Goal: Task Accomplishment & Management: Complete application form

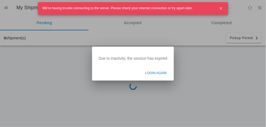
click at [162, 77] on button "Login Again" at bounding box center [156, 73] width 27 height 10
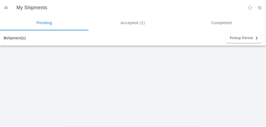
click at [136, 21] on ion-segment-button "Accepted (1)" at bounding box center [133, 22] width 89 height 15
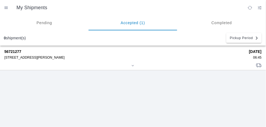
click at [220, 64] on div at bounding box center [132, 66] width 257 height 4
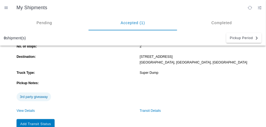
scroll to position [40, 0]
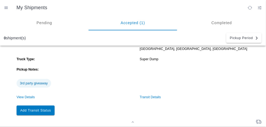
click at [22, 98] on link "View Details" at bounding box center [26, 97] width 18 height 4
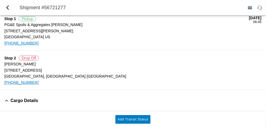
scroll to position [18, 0]
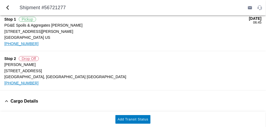
click at [211, 71] on ion-label "10576 Wilton Rd" at bounding box center [132, 71] width 257 height 6
click at [222, 68] on ion-label "10576 Wilton Rd" at bounding box center [132, 71] width 257 height 6
click at [227, 64] on ion-label "Niles Freeman" at bounding box center [132, 65] width 257 height 6
click at [224, 66] on ion-label "Niles Freeman" at bounding box center [132, 65] width 257 height 6
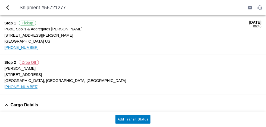
scroll to position [0, 0]
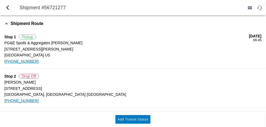
click at [257, 43] on div "09/05/2025 06:45" at bounding box center [255, 49] width 12 height 30
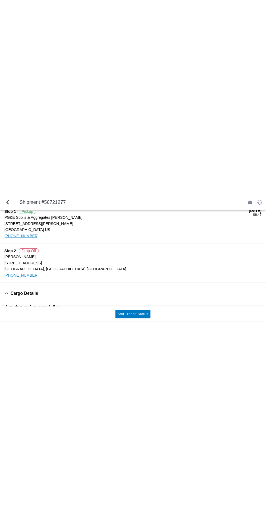
scroll to position [20, 0]
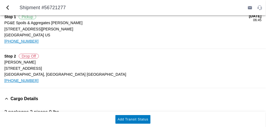
click at [15, 72] on ion-label "Elk Grove, CA US" at bounding box center [132, 74] width 257 height 6
click at [7, 10] on span "back" at bounding box center [7, 7] width 7 height 13
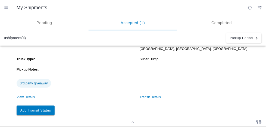
click at [21, 99] on link "View Details" at bounding box center [26, 97] width 18 height 4
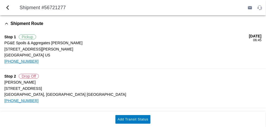
click at [7, 11] on span "back" at bounding box center [7, 7] width 7 height 13
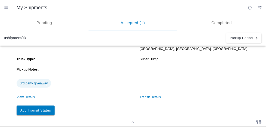
click at [153, 98] on link "Transit Details" at bounding box center [150, 97] width 21 height 4
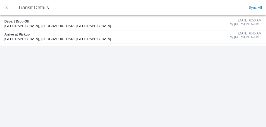
click at [3, 10] on button "button" at bounding box center [6, 7] width 11 height 11
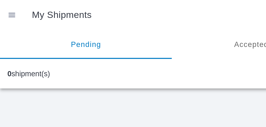
click at [132, 43] on div "0 shipment(s) Pickup Period" at bounding box center [133, 38] width 266 height 12
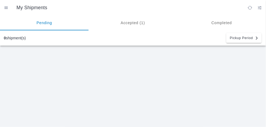
click at [129, 20] on ion-segment-button "Accepted (1)" at bounding box center [133, 22] width 89 height 15
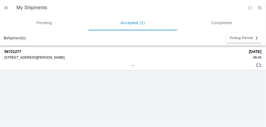
click at [199, 58] on div "5555 Florin-Perkins Rd, 95826" at bounding box center [124, 58] width 241 height 4
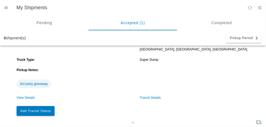
scroll to position [40, 0]
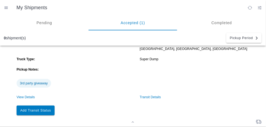
click at [41, 104] on button "Add Transit Status" at bounding box center [36, 111] width 38 height 10
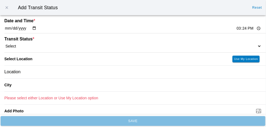
click at [245, 30] on input "15:24" at bounding box center [249, 29] width 26 height 6
type input "19:20"
click at [35, 45] on select "Select Arrive at Drop Off Arrive at Pickup Break Start Break Stop Depart Drop O…" at bounding box center [132, 46] width 257 height 5
select select "ARVDLVLOC"
click at [4, 44] on select "Select Arrive at Drop Off Arrive at Pickup Break Start Break Stop Depart Drop O…" at bounding box center [132, 46] width 257 height 5
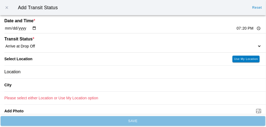
click at [34, 73] on div "Location" at bounding box center [132, 72] width 257 height 13
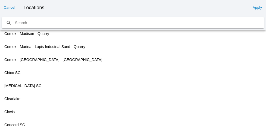
scroll to position [0, 0]
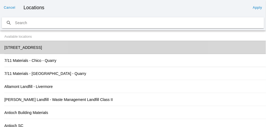
click at [0, 0] on slot "10576 Wilton Rd, Elk Grove" at bounding box center [0, 0] width 0 height 0
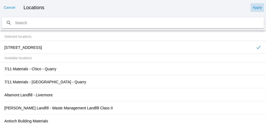
click at [0, 0] on slot "Apply" at bounding box center [0, 0] width 0 height 0
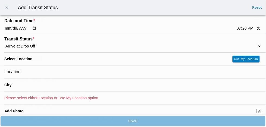
type input "Elk Grove"
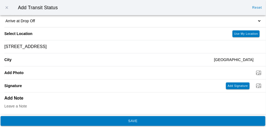
scroll to position [25, 0]
click at [188, 104] on button "SAVE" at bounding box center [133, 121] width 265 height 10
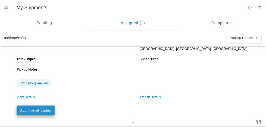
click at [0, 0] on slot "Add Transit Status" at bounding box center [0, 0] width 0 height 0
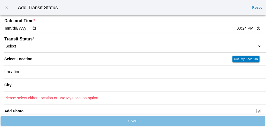
click at [238, 30] on input "15:24" at bounding box center [249, 29] width 26 height 6
type input "19:30"
click at [31, 44] on select "Select Arrive at Drop Off Arrive at Pickup Break Start Break Stop Depart Drop O…" at bounding box center [132, 46] width 257 height 5
select select "DPTDLVLOC"
click at [4, 44] on select "Select Arrive at Drop Off Arrive at Pickup Break Start Break Stop Depart Drop O…" at bounding box center [132, 46] width 257 height 5
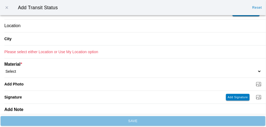
scroll to position [45, 0]
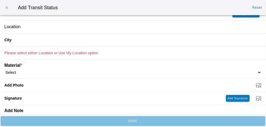
click at [44, 72] on select "Select 1" x 3" Rock 1" x 4" Rock 2" x 4" Rock Asphalt Cold Patch Backfill Spec …" at bounding box center [132, 72] width 257 height 5
select select "708654"
click at [4, 70] on select "Select 1" x 3" Rock 1" x 4" Rock 2" x 4" Rock Asphalt Cold Patch Backfill Spec …" at bounding box center [132, 72] width 257 height 5
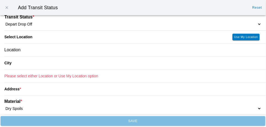
scroll to position [18, 0]
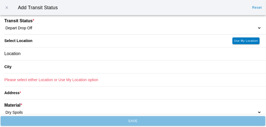
click at [49, 55] on div "Location" at bounding box center [132, 54] width 257 height 13
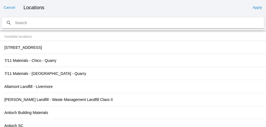
click at [46, 51] on div "10576 Wilton Rd, Elk Grove" at bounding box center [132, 47] width 257 height 13
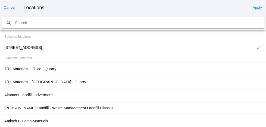
click at [253, 10] on button "Apply" at bounding box center [258, 7] width 14 height 9
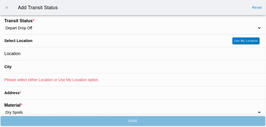
type input "Elk Grove"
type input "10576 Wilton Rd"
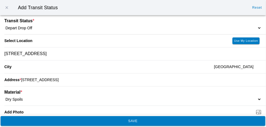
click at [232, 104] on span "SAVE" at bounding box center [132, 121] width 257 height 3
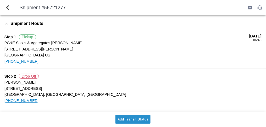
click at [0, 0] on slot "Add Transit Status" at bounding box center [0, 0] width 0 height 0
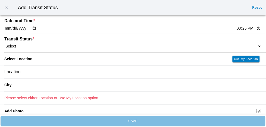
click at [246, 29] on input "15:25" at bounding box center [249, 29] width 26 height 6
type input "20:05"
click at [38, 45] on select "Select Arrive at Drop Off Arrive at Pickup Break Start Break Stop Depart Drop O…" at bounding box center [132, 46] width 257 height 5
select select "ARVPULOC"
click at [4, 44] on select "Select Arrive at Drop Off Arrive at Pickup Break Start Break Stop Depart Drop O…" at bounding box center [132, 46] width 257 height 5
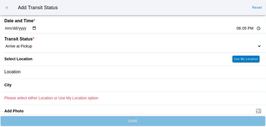
click at [59, 73] on div "Location" at bounding box center [132, 72] width 257 height 13
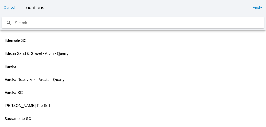
click at [22, 104] on div "Sacramento SC" at bounding box center [132, 118] width 257 height 13
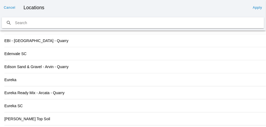
click at [255, 10] on button "Apply" at bounding box center [258, 7] width 14 height 9
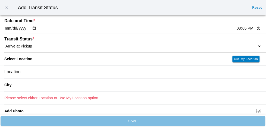
type input "Sacramento"
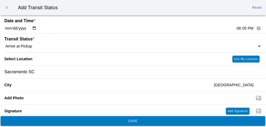
click at [143, 104] on button "SAVE" at bounding box center [133, 121] width 265 height 10
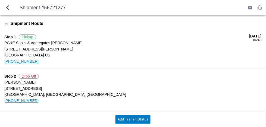
click at [135, 104] on button "Add Transit Status" at bounding box center [132, 119] width 35 height 9
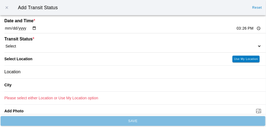
click at [243, 29] on input "15:26" at bounding box center [249, 29] width 26 height 6
type input "20:15"
click at [55, 71] on div "Location" at bounding box center [132, 72] width 257 height 13
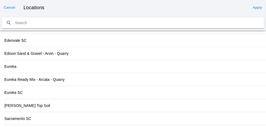
click at [21, 104] on div "Sacramento SC" at bounding box center [132, 118] width 257 height 13
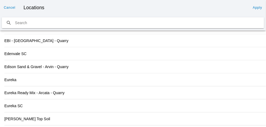
click at [256, 11] on button "Apply" at bounding box center [258, 7] width 14 height 9
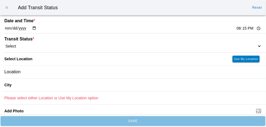
type input "Sacramento"
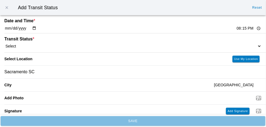
click at [33, 45] on select "Select Arrive at Drop Off Arrive at Pickup Break Start Break Stop Depart Drop O…" at bounding box center [132, 46] width 257 height 5
select select "DPTPULOC"
click at [4, 44] on select "Select Arrive at Drop Off Arrive at Pickup Break Start Break Stop Depart Drop O…" at bounding box center [132, 46] width 257 height 5
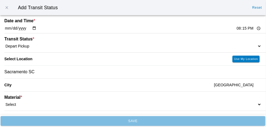
click at [74, 103] on select "Select 1" x 3" Rock 1" x 4" Rock 2" x 4" Rock Asphalt Cold Patch Backfill Spec …" at bounding box center [132, 104] width 257 height 5
select select "708654"
click at [4, 102] on select "Select 1" x 3" Rock 1" x 4" Rock 2" x 4" Rock Asphalt Cold Patch Backfill Spec …" at bounding box center [132, 104] width 257 height 5
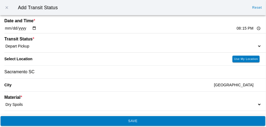
click at [231, 104] on span "SAVE" at bounding box center [132, 121] width 257 height 3
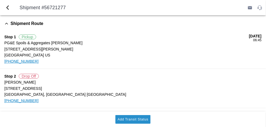
click at [0, 0] on slot "Add Transit Status" at bounding box center [0, 0] width 0 height 0
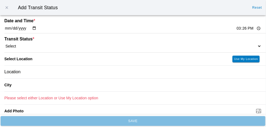
click at [245, 29] on input "15:26" at bounding box center [249, 29] width 26 height 6
type input "20:45"
click at [35, 45] on select "Select Arrive at Drop Off Arrive at Pickup Break Start Break Stop Depart Drop O…" at bounding box center [132, 46] width 257 height 5
select select "ARVDLVLOC"
click at [4, 44] on select "Select Arrive at Drop Off Arrive at Pickup Break Start Break Stop Depart Drop O…" at bounding box center [132, 46] width 257 height 5
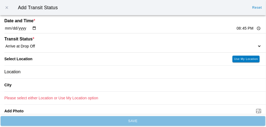
click at [150, 75] on div "Location" at bounding box center [132, 72] width 257 height 13
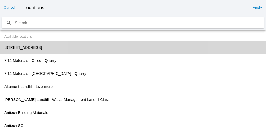
click at [0, 0] on slot "10576 Wilton Rd, Elk Grove" at bounding box center [0, 0] width 0 height 0
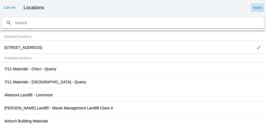
click at [0, 0] on slot "Apply" at bounding box center [0, 0] width 0 height 0
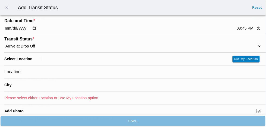
type input "Elk Grove"
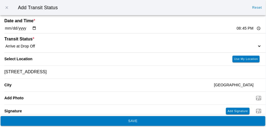
click at [197, 104] on button "SAVE" at bounding box center [133, 121] width 265 height 10
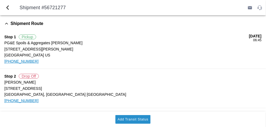
click at [0, 0] on slot "Add Transit Status" at bounding box center [0, 0] width 0 height 0
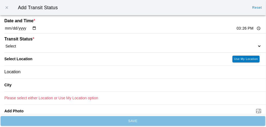
click at [247, 29] on input "15:26" at bounding box center [249, 29] width 26 height 6
type input "20:50"
click at [35, 46] on select "Select Arrive at Drop Off Arrive at Pickup Break Start Break Stop Depart Drop O…" at bounding box center [132, 46] width 257 height 5
select select "DPTDLVLOC"
click at [4, 44] on select "Select Arrive at Drop Off Arrive at Pickup Break Start Break Stop Depart Drop O…" at bounding box center [132, 46] width 257 height 5
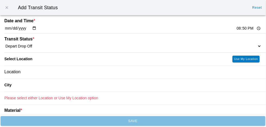
click at [197, 75] on div "Location" at bounding box center [132, 72] width 257 height 13
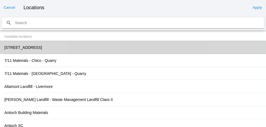
click at [0, 0] on slot "10576 Wilton Rd, Elk Grove" at bounding box center [0, 0] width 0 height 0
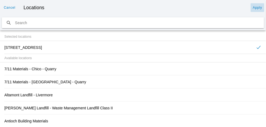
click at [0, 0] on slot "Apply" at bounding box center [0, 0] width 0 height 0
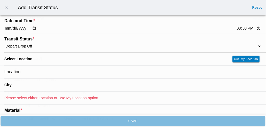
type input "Elk Grove"
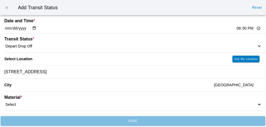
click at [26, 104] on select "Select 1" x 3" Rock 1" x 4" Rock 2" x 4" Rock Asphalt Cold Patch Backfill Spec …" at bounding box center [132, 104] width 257 height 5
select select "708654"
click at [4, 102] on select "Select 1" x 3" Rock 1" x 4" Rock 2" x 4" Rock Asphalt Cold Patch Backfill Spec …" at bounding box center [132, 104] width 257 height 5
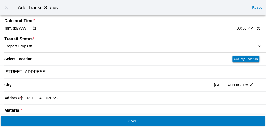
click at [224, 104] on span "SAVE" at bounding box center [132, 121] width 257 height 3
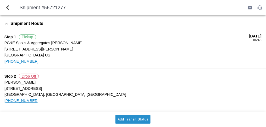
click at [0, 0] on slot "Add Transit Status" at bounding box center [0, 0] width 0 height 0
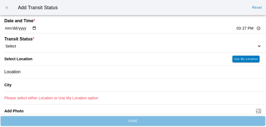
click at [237, 30] on input "15:27" at bounding box center [249, 29] width 26 height 6
type input "09:20"
click at [55, 44] on select "Select Arrive at Drop Off Arrive at Pickup Break Start Break Stop Depart Drop O…" at bounding box center [132, 46] width 257 height 5
select select "ARVPULOC"
click at [4, 44] on select "Select Arrive at Drop Off Arrive at Pickup Break Start Break Stop Depart Drop O…" at bounding box center [132, 46] width 257 height 5
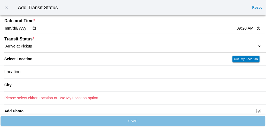
click at [85, 72] on div "Location" at bounding box center [132, 72] width 257 height 13
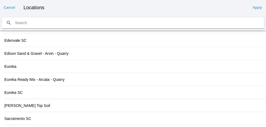
click at [24, 104] on div "Sacramento SC" at bounding box center [132, 118] width 257 height 13
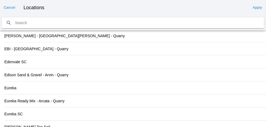
scroll to position [602, 0]
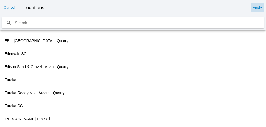
click at [0, 0] on slot "Apply" at bounding box center [0, 0] width 0 height 0
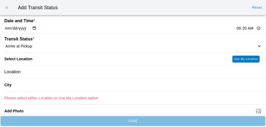
type input "Sacramento"
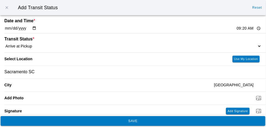
click at [200, 104] on span "SAVE" at bounding box center [132, 121] width 257 height 3
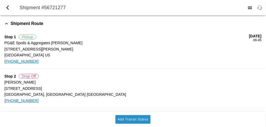
click at [0, 0] on slot "Add Transit Status" at bounding box center [0, 0] width 0 height 0
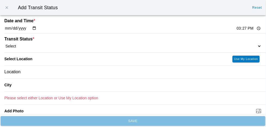
click at [237, 27] on input "15:27" at bounding box center [249, 29] width 26 height 6
type input "09:25"
click at [83, 45] on select "Select Arrive at Drop Off Arrive at Pickup Break Start Break Stop Depart Drop O…" at bounding box center [132, 46] width 257 height 5
select select "DPTPULOC"
click at [4, 44] on select "Select Arrive at Drop Off Arrive at Pickup Break Start Break Stop Depart Drop O…" at bounding box center [132, 46] width 257 height 5
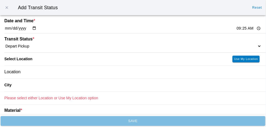
click at [90, 71] on div "Location" at bounding box center [132, 72] width 257 height 13
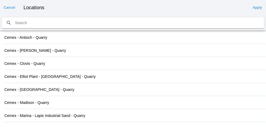
scroll to position [594, 0]
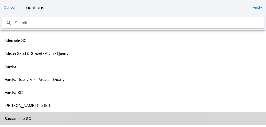
click at [0, 0] on slot "Sacramento SC" at bounding box center [0, 0] width 0 height 0
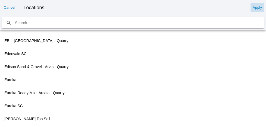
click at [0, 0] on slot "Apply" at bounding box center [0, 0] width 0 height 0
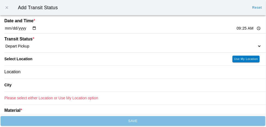
type input "Sacramento"
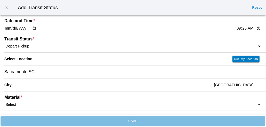
click at [92, 103] on select "Select 1" x 3" Rock 1" x 4" Rock 2" x 4" Rock Asphalt Cold Patch Backfill Spec …" at bounding box center [132, 104] width 257 height 5
select select "708654"
click at [4, 102] on select "Select 1" x 3" Rock 1" x 4" Rock 2" x 4" Rock Asphalt Cold Patch Backfill Spec …" at bounding box center [132, 104] width 257 height 5
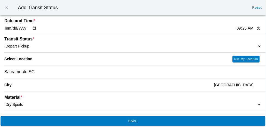
click at [150, 104] on button "SAVE" at bounding box center [133, 121] width 265 height 10
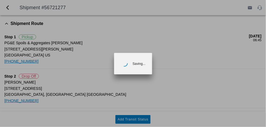
click at [136, 104] on ion-backdrop at bounding box center [133, 63] width 266 height 127
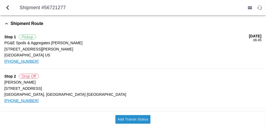
click at [0, 0] on slot "Add Transit Status" at bounding box center [0, 0] width 0 height 0
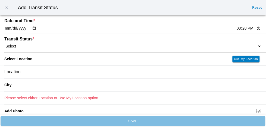
click at [252, 30] on input "15:28" at bounding box center [249, 29] width 26 height 6
type input "09:55"
click at [110, 45] on select "Select Arrive at Drop Off Arrive at Pickup Break Start Break Stop Depart Drop O…" at bounding box center [132, 46] width 257 height 5
select select "ARVDLVLOC"
click at [4, 44] on select "Select Arrive at Drop Off Arrive at Pickup Break Start Break Stop Depart Drop O…" at bounding box center [132, 46] width 257 height 5
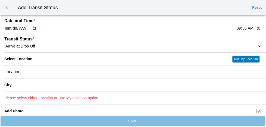
click at [133, 72] on div "Location" at bounding box center [132, 72] width 257 height 13
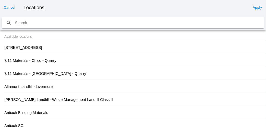
click at [65, 49] on div "10576 Wilton Rd, Elk Grove" at bounding box center [132, 47] width 257 height 13
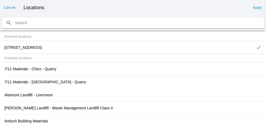
click at [253, 5] on button "Apply" at bounding box center [258, 7] width 14 height 9
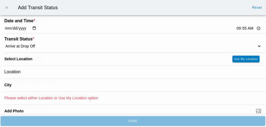
type input "Elk Grove"
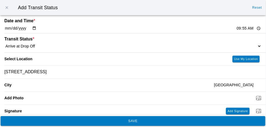
click at [177, 104] on span "SAVE" at bounding box center [132, 121] width 257 height 3
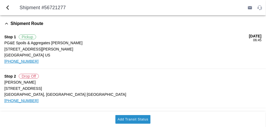
click at [0, 0] on slot "Add Transit Status" at bounding box center [0, 0] width 0 height 0
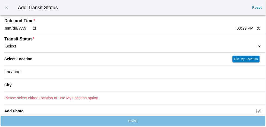
click at [246, 28] on input "15:29" at bounding box center [249, 29] width 26 height 6
click at [243, 29] on input "10:59" at bounding box center [249, 29] width 26 height 6
type input "10:00"
click at [251, 40] on div "Transit Status * Select Arrive at Drop Off Arrive at Pickup Break Start Break S…" at bounding box center [132, 42] width 257 height 19
click at [256, 46] on select "Select Arrive at Drop Off Arrive at Pickup Break Start Break Stop Depart Drop O…" at bounding box center [132, 46] width 257 height 5
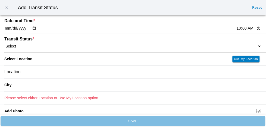
select select "DPTDLVLOC"
click at [4, 44] on select "Select Arrive at Drop Off Arrive at Pickup Break Start Break Stop Depart Drop O…" at bounding box center [132, 46] width 257 height 5
click at [111, 73] on div "Location" at bounding box center [132, 72] width 257 height 13
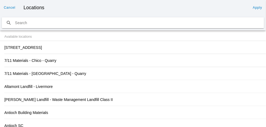
click at [93, 46] on div "10576 Wilton Rd, Elk Grove" at bounding box center [132, 47] width 257 height 13
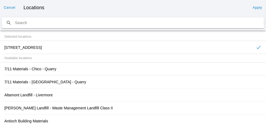
click at [0, 0] on slot "Apply" at bounding box center [0, 0] width 0 height 0
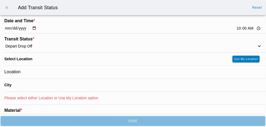
type input "Elk Grove"
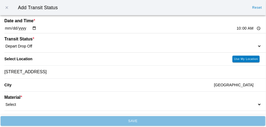
click at [162, 102] on select "Select 1" x 3" Rock 1" x 4" Rock 2" x 4" Rock Asphalt Cold Patch Backfill Spec …" at bounding box center [132, 104] width 257 height 5
select select "708654"
click at [4, 102] on select "Select 1" x 3" Rock 1" x 4" Rock 2" x 4" Rock Asphalt Cold Patch Backfill Spec …" at bounding box center [132, 104] width 257 height 5
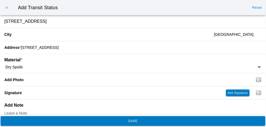
scroll to position [54, 0]
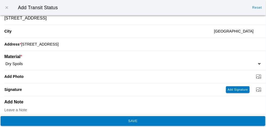
click at [193, 104] on span "SAVE" at bounding box center [132, 121] width 257 height 3
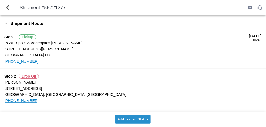
click at [0, 0] on slot "Add Transit Status" at bounding box center [0, 0] width 0 height 0
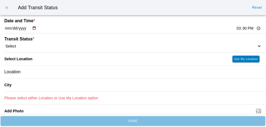
click at [251, 30] on input "15:30" at bounding box center [249, 29] width 26 height 6
type input "10:30"
click at [37, 45] on select "Select Arrive at Drop Off Arrive at Pickup Break Start Break Stop Depart Drop O…" at bounding box center [132, 46] width 257 height 5
select select "ARVPULOC"
click at [4, 44] on select "Select Arrive at Drop Off Arrive at Pickup Break Start Break Stop Depart Drop O…" at bounding box center [132, 46] width 257 height 5
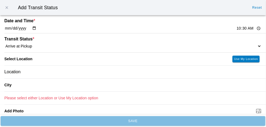
click at [51, 72] on div "Location" at bounding box center [132, 72] width 257 height 13
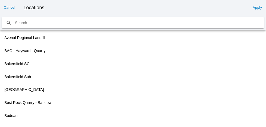
scroll to position [594, 0]
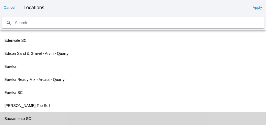
click at [0, 0] on slot "Sacramento SC" at bounding box center [0, 0] width 0 height 0
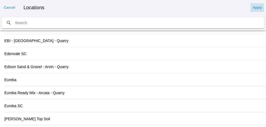
click at [0, 0] on slot "Apply" at bounding box center [0, 0] width 0 height 0
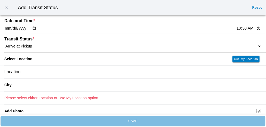
type input "Sacramento"
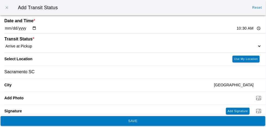
click at [210, 104] on span "SAVE" at bounding box center [132, 121] width 257 height 3
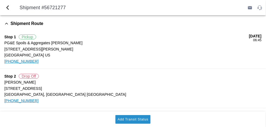
click at [0, 0] on slot "Add Transit Status" at bounding box center [0, 0] width 0 height 0
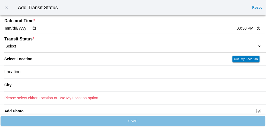
click at [246, 27] on input "15:30" at bounding box center [249, 29] width 26 height 6
type input "10:45"
click at [33, 45] on select "Select Arrive at Drop Off Arrive at Pickup Break Start Break Stop Depart Drop O…" at bounding box center [132, 46] width 257 height 5
select select "DPTPULOC"
click at [4, 44] on select "Select Arrive at Drop Off Arrive at Pickup Break Start Break Stop Depart Drop O…" at bounding box center [132, 46] width 257 height 5
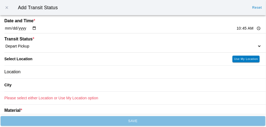
click at [52, 66] on div "Location" at bounding box center [132, 72] width 257 height 13
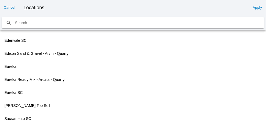
click at [24, 104] on div "Sacramento SC" at bounding box center [132, 118] width 257 height 13
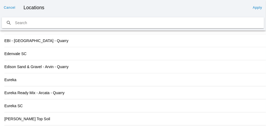
scroll to position [602, 0]
click at [0, 0] on slot "Apply" at bounding box center [0, 0] width 0 height 0
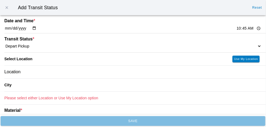
type input "Sacramento"
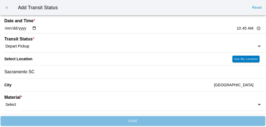
click at [39, 103] on select "Select 1" x 3" Rock 1" x 4" Rock 2" x 4" Rock Asphalt Cold Patch Backfill Spec …" at bounding box center [132, 104] width 257 height 5
select select "708654"
click at [4, 102] on select "Select 1" x 3" Rock 1" x 4" Rock 2" x 4" Rock Asphalt Cold Patch Backfill Spec …" at bounding box center [132, 104] width 257 height 5
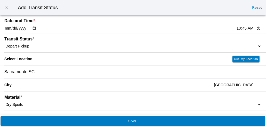
click at [187, 104] on span "SAVE" at bounding box center [132, 121] width 257 height 3
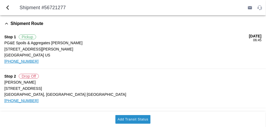
click at [0, 0] on slot "Add Transit Status" at bounding box center [0, 0] width 0 height 0
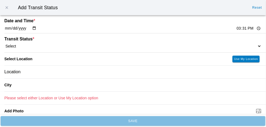
click at [251, 29] on input "15:31" at bounding box center [249, 29] width 26 height 6
type input "11:15"
click at [242, 47] on select "Select Arrive at Drop Off Arrive at Pickup Break Start Break Stop Depart Drop O…" at bounding box center [132, 46] width 257 height 5
select select "ARVDLVLOC"
click at [4, 44] on select "Select Arrive at Drop Off Arrive at Pickup Break Start Break Stop Depart Drop O…" at bounding box center [132, 46] width 257 height 5
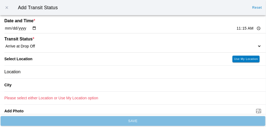
click at [55, 76] on div "Location" at bounding box center [132, 72] width 257 height 13
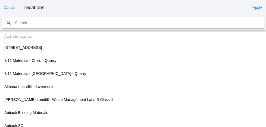
click at [32, 50] on div "10576 Wilton Rd, Elk Grove" at bounding box center [132, 47] width 257 height 13
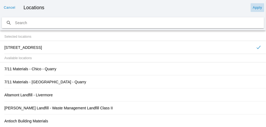
click at [0, 0] on slot "Apply" at bounding box center [0, 0] width 0 height 0
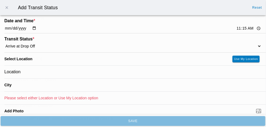
type input "Elk Grove"
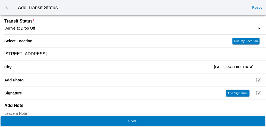
scroll to position [16, 0]
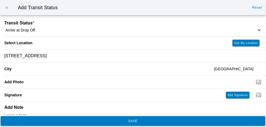
click at [149, 104] on span "SAVE" at bounding box center [132, 121] width 257 height 3
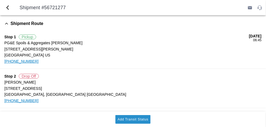
click at [0, 0] on slot "Add Transit Status" at bounding box center [0, 0] width 0 height 0
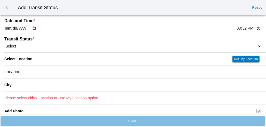
click at [249, 28] on input "15:32" at bounding box center [249, 29] width 26 height 6
type input "11:20"
click at [253, 46] on select "Select Arrive at Drop Off Arrive at Pickup Break Start Break Stop Depart Drop O…" at bounding box center [132, 46] width 257 height 5
select select "DPTDLVLOC"
click at [4, 44] on select "Select Arrive at Drop Off Arrive at Pickup Break Start Break Stop Depart Drop O…" at bounding box center [132, 46] width 257 height 5
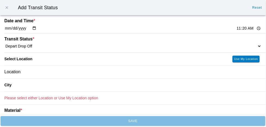
click at [104, 76] on div "Location" at bounding box center [132, 72] width 257 height 13
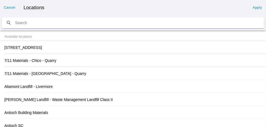
click at [38, 50] on div "10576 Wilton Rd, Elk Grove" at bounding box center [132, 47] width 257 height 13
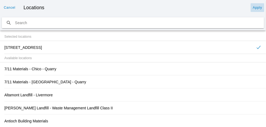
click at [0, 0] on slot "Apply" at bounding box center [0, 0] width 0 height 0
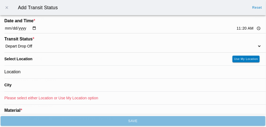
type input "Elk Grove"
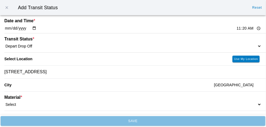
click at [43, 103] on select "Select 1" x 3" Rock 1" x 4" Rock 2" x 4" Rock Asphalt Cold Patch Backfill Spec …" at bounding box center [132, 104] width 257 height 5
select select "708654"
click at [4, 102] on select "Select 1" x 3" Rock 1" x 4" Rock 2" x 4" Rock Asphalt Cold Patch Backfill Spec …" at bounding box center [132, 104] width 257 height 5
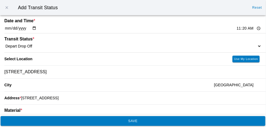
click at [232, 104] on button "SAVE" at bounding box center [133, 121] width 265 height 10
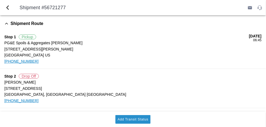
click at [0, 0] on slot "Add Transit Status" at bounding box center [0, 0] width 0 height 0
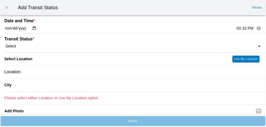
click at [247, 27] on input "15:32" at bounding box center [249, 29] width 26 height 6
type input "12:00"
click at [47, 45] on select "Select Arrive at Drop Off Arrive at Pickup Break Start Break Stop Depart Drop O…" at bounding box center [132, 46] width 257 height 5
select select "ARVPULOC"
click at [4, 44] on select "Select Arrive at Drop Off Arrive at Pickup Break Start Break Stop Depart Drop O…" at bounding box center [132, 46] width 257 height 5
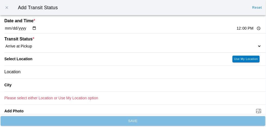
click at [57, 70] on div "Location" at bounding box center [132, 72] width 257 height 13
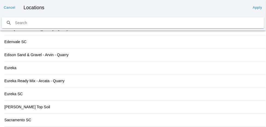
scroll to position [594, 0]
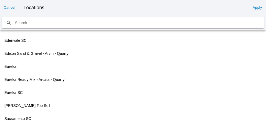
click at [23, 104] on div "Sacramento SC" at bounding box center [132, 118] width 257 height 13
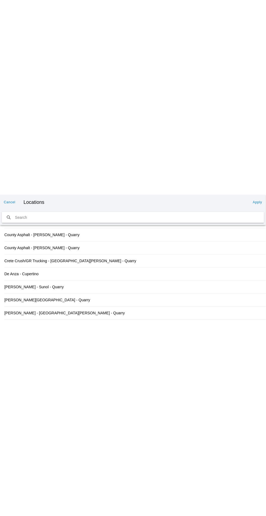
scroll to position [602, 0]
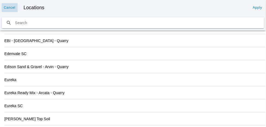
click at [0, 0] on slot "Cancel" at bounding box center [0, 0] width 0 height 0
